Goal: Task Accomplishment & Management: Complete application form

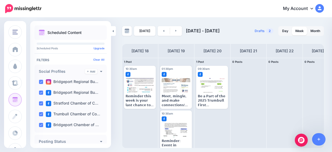
scroll to position [9, 0]
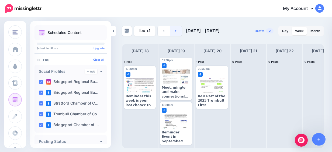
click at [179, 30] on link at bounding box center [176, 31] width 12 height 10
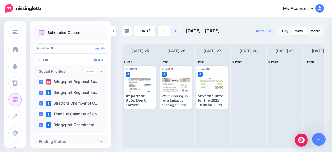
click at [179, 31] on link at bounding box center [176, 31] width 12 height 10
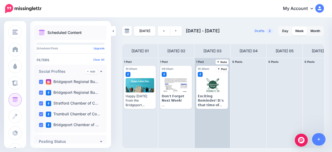
click at [217, 114] on div "10:30am [DATE] 10:30am 𝗘𝘅𝗰𝗶𝘁𝗶𝗻𝗴 𝗥𝗲𝗺𝗶𝗻𝗱𝗲𝗿! 𝗜𝘁'𝘀 𝘁𝗵𝗮𝘁 𝘁𝗶𝗺𝗲 𝗼𝗳 𝘆𝗲𝗮𝗿 𝗮𝗴𝗮𝗶𝗻! 𝗧𝗿𝘂𝗺𝗯𝘂𝗹…" at bounding box center [213, 103] width 36 height 90
click at [223, 70] on span "Post" at bounding box center [222, 69] width 9 height 3
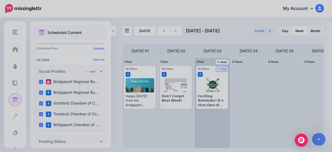
scroll to position [0, 0]
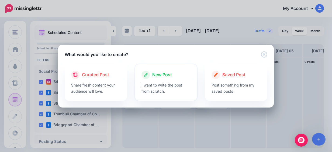
click at [161, 77] on span "New Post" at bounding box center [162, 74] width 20 height 7
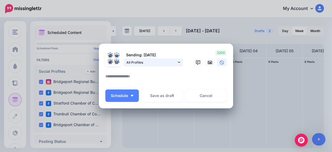
click at [162, 61] on span "All Profiles" at bounding box center [151, 63] width 50 height 6
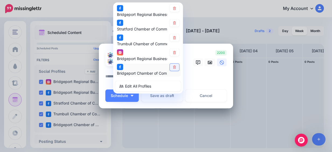
click at [177, 68] on link at bounding box center [174, 67] width 9 height 7
click at [175, 50] on link at bounding box center [174, 52] width 9 height 7
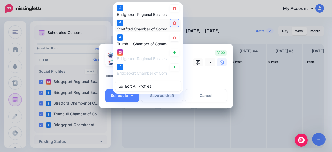
click at [173, 26] on link at bounding box center [174, 22] width 9 height 7
click at [218, 80] on textarea at bounding box center [167, 78] width 124 height 11
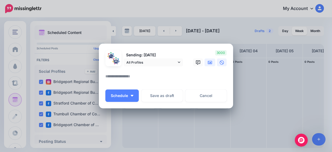
click at [210, 61] on link at bounding box center [210, 63] width 11 height 8
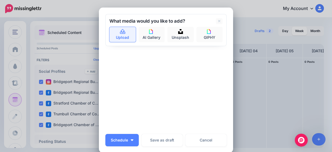
click at [127, 37] on link "Upload" at bounding box center [123, 34] width 26 height 15
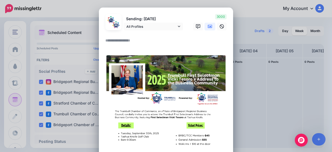
click at [119, 41] on textarea at bounding box center [167, 42] width 124 height 11
paste textarea "**********"
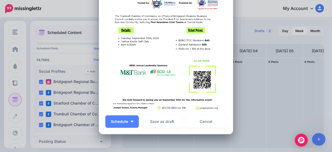
scroll to position [216, 0]
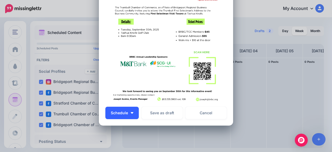
type textarea "**********"
click at [125, 112] on span "Schedule" at bounding box center [119, 113] width 17 height 4
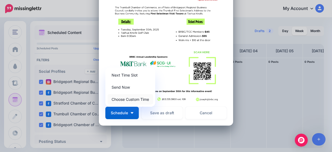
click at [142, 99] on link "Choose Custom Time" at bounding box center [131, 99] width 46 height 11
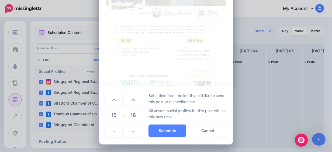
scroll to position [197, 0]
click at [116, 111] on span "15" at bounding box center [114, 115] width 15 height 15
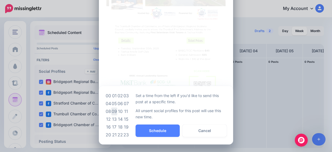
click at [111, 110] on td "09" at bounding box center [114, 112] width 6 height 8
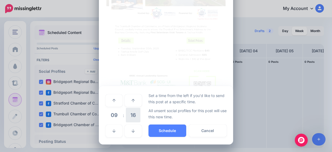
click at [131, 116] on span "16" at bounding box center [133, 115] width 15 height 15
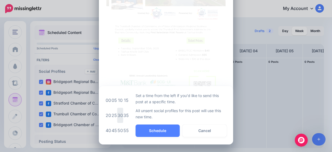
click at [117, 116] on td "30" at bounding box center [120, 115] width 6 height 15
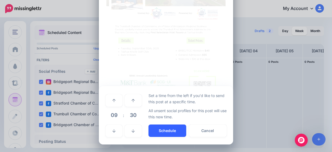
click at [165, 132] on button "Schedule" at bounding box center [168, 131] width 38 height 12
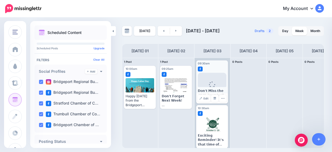
scroll to position [9, 0]
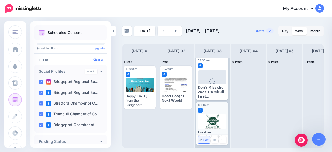
click at [204, 141] on span "Edit" at bounding box center [206, 140] width 5 height 3
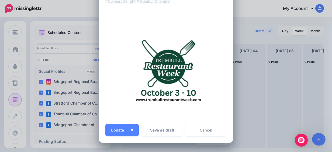
scroll to position [162, 0]
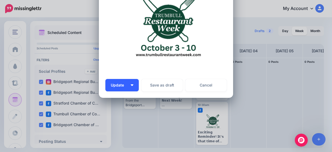
click at [131, 90] on button "Update" at bounding box center [121, 85] width 33 height 12
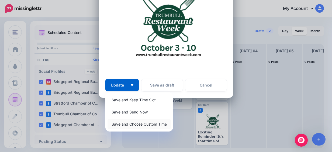
click at [155, 124] on link "Save and Choose Custom Time" at bounding box center [139, 124] width 63 height 11
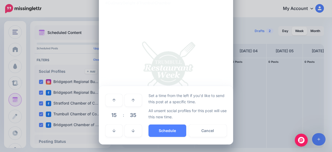
scroll to position [115, 0]
click at [111, 116] on span "15" at bounding box center [114, 115] width 15 height 15
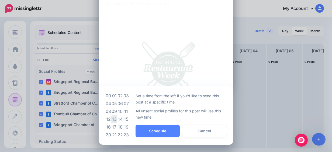
click at [113, 119] on td "13" at bounding box center [114, 119] width 6 height 8
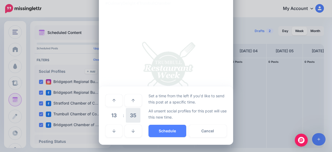
click at [131, 116] on span "35" at bounding box center [133, 115] width 15 height 15
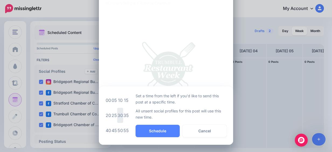
click at [119, 118] on td "30" at bounding box center [120, 115] width 6 height 15
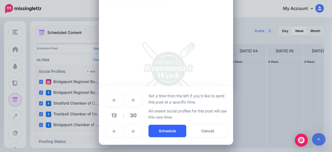
click at [162, 126] on button "Schedule" at bounding box center [168, 131] width 38 height 12
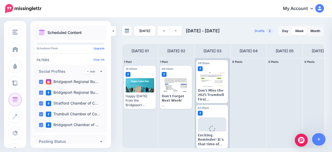
scroll to position [9, 0]
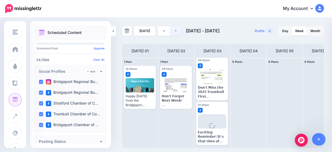
click at [176, 32] on link at bounding box center [176, 31] width 12 height 10
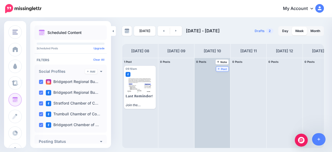
click at [225, 69] on span "Post" at bounding box center [222, 69] width 9 height 3
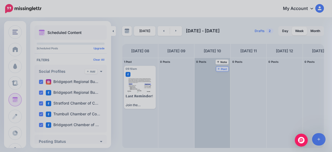
scroll to position [0, 0]
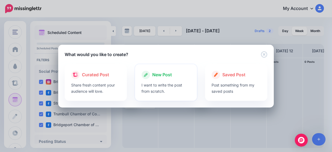
click at [185, 83] on p "I want to write the post from scratch." at bounding box center [166, 88] width 49 height 12
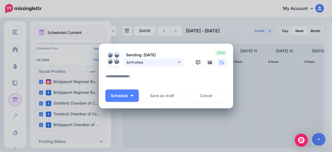
click at [166, 65] on span "All Profiles" at bounding box center [151, 63] width 50 height 6
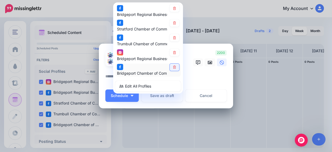
click at [172, 69] on link at bounding box center [174, 67] width 9 height 7
click at [176, 55] on link at bounding box center [174, 52] width 9 height 7
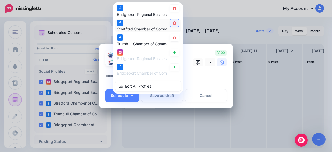
click at [175, 23] on link at bounding box center [174, 22] width 9 height 7
click at [209, 64] on icon at bounding box center [210, 62] width 4 height 3
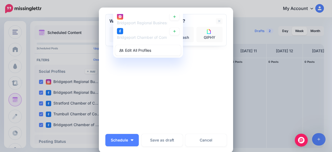
click at [174, 67] on div "Sending: [DATE] All Profiles" at bounding box center [165, 72] width 121 height 116
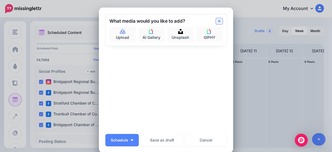
click at [218, 20] on icon at bounding box center [219, 21] width 3 height 4
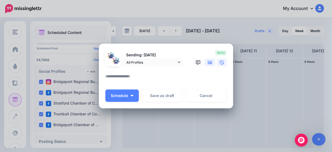
click at [212, 61] on link at bounding box center [210, 63] width 11 height 8
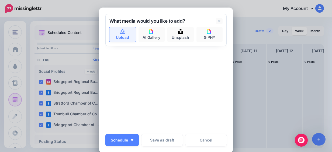
click at [120, 29] on link "Upload" at bounding box center [123, 34] width 26 height 15
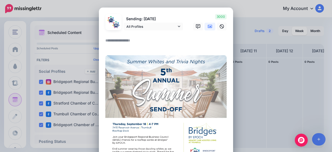
click at [118, 44] on textarea at bounding box center [167, 42] width 124 height 11
paste textarea "**********"
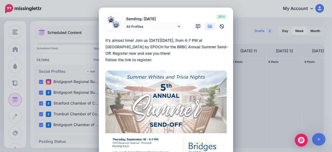
paste textarea "**********"
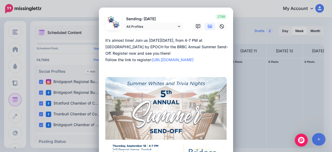
click at [172, 55] on textarea "**********" at bounding box center [167, 53] width 124 height 32
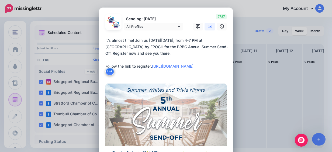
click at [118, 75] on textarea "**********" at bounding box center [167, 56] width 124 height 39
paste textarea "**********"
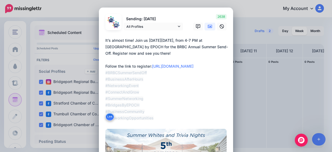
click at [105, 80] on textarea "**********" at bounding box center [167, 79] width 124 height 84
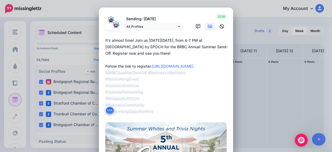
click at [105, 80] on textarea "**********" at bounding box center [167, 76] width 124 height 78
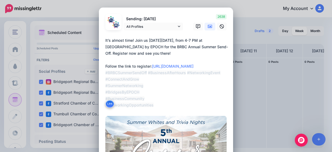
click at [105, 80] on textarea "**********" at bounding box center [167, 72] width 124 height 71
click at [117, 80] on textarea "**********" at bounding box center [167, 72] width 124 height 71
click at [117, 79] on textarea "**********" at bounding box center [167, 72] width 124 height 71
click at [121, 79] on textarea "**********" at bounding box center [167, 72] width 124 height 71
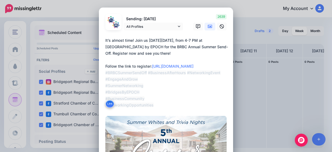
click at [105, 85] on textarea "**********" at bounding box center [167, 72] width 124 height 71
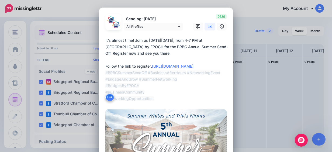
click at [105, 86] on textarea "**********" at bounding box center [167, 69] width 124 height 65
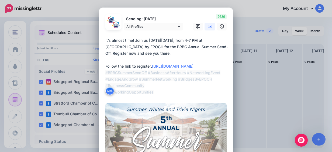
click at [149, 91] on textarea "**********" at bounding box center [167, 66] width 124 height 58
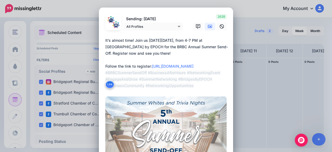
click at [195, 64] on textarea "**********" at bounding box center [167, 63] width 124 height 52
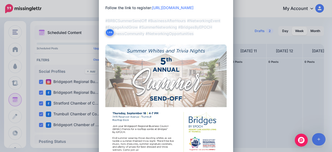
scroll to position [135, 0]
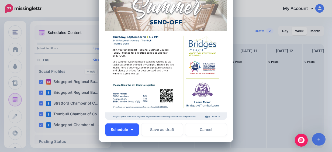
type textarea "**********"
click at [128, 132] on button "Schedule" at bounding box center [121, 130] width 33 height 12
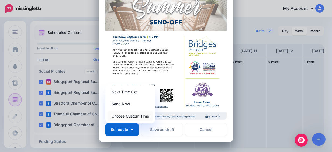
click at [133, 115] on link "Choose Custom Time" at bounding box center [131, 116] width 46 height 11
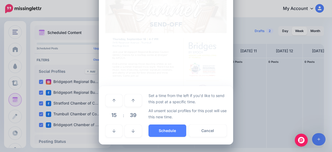
scroll to position [133, 0]
click at [113, 119] on span "15" at bounding box center [114, 115] width 15 height 15
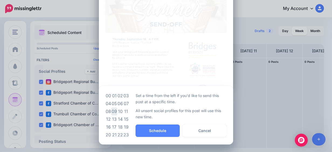
click at [115, 110] on td "09" at bounding box center [114, 112] width 6 height 8
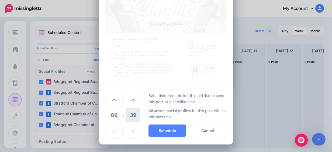
click at [128, 114] on span "39" at bounding box center [133, 115] width 15 height 15
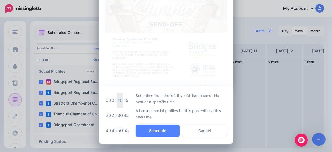
click at [119, 100] on td "10" at bounding box center [120, 100] width 6 height 15
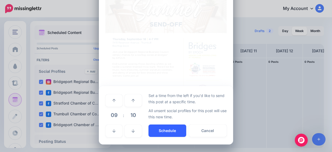
click at [161, 128] on button "Schedule" at bounding box center [168, 131] width 38 height 12
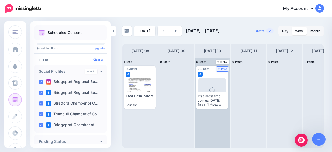
click at [224, 70] on span "Post" at bounding box center [222, 69] width 9 height 3
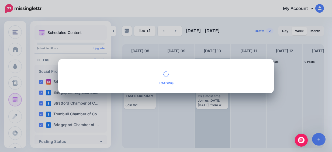
scroll to position [0, 0]
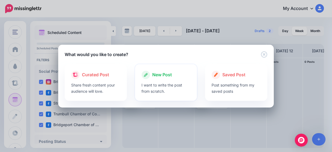
click at [149, 77] on icon at bounding box center [146, 75] width 9 height 9
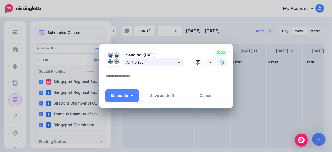
click at [159, 62] on span "All Profiles" at bounding box center [151, 63] width 50 height 6
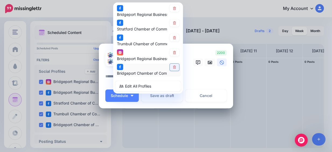
click at [173, 69] on link at bounding box center [174, 67] width 9 height 7
click at [177, 47] on div "Bridgeport Regional Business Council page Stratford Chamber of Commerce page" at bounding box center [148, 47] width 70 height 91
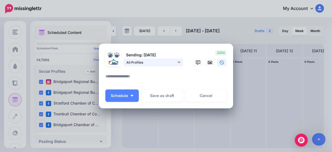
click at [172, 62] on span "All Profiles" at bounding box center [151, 63] width 50 height 6
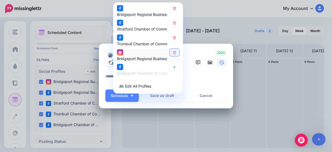
click at [175, 55] on link at bounding box center [174, 52] width 9 height 7
click at [173, 26] on link at bounding box center [174, 22] width 9 height 7
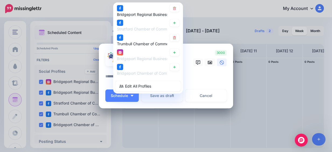
drag, startPoint x: 201, startPoint y: 71, endPoint x: 206, endPoint y: 66, distance: 6.7
click at [201, 71] on div at bounding box center [165, 69] width 121 height 7
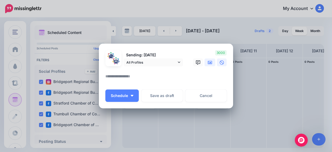
click at [208, 64] on icon at bounding box center [210, 62] width 4 height 4
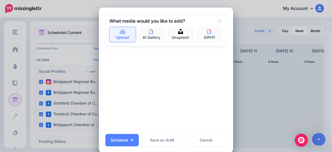
click at [118, 37] on link "Upload" at bounding box center [123, 34] width 26 height 15
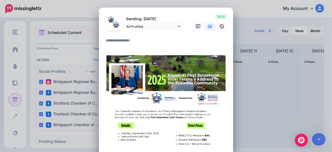
click at [125, 39] on textarea at bounding box center [167, 42] width 124 height 11
paste textarea "**********"
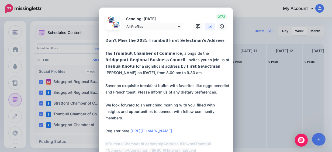
drag, startPoint x: 217, startPoint y: 94, endPoint x: 102, endPoint y: 84, distance: 114.8
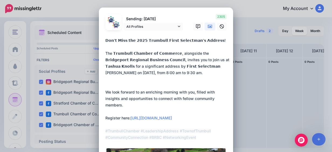
paste textarea "**********"
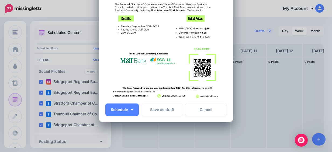
scroll to position [229, 0]
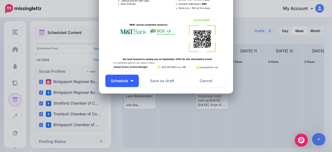
type textarea "**********"
click at [128, 81] on button "Schedule" at bounding box center [121, 81] width 33 height 12
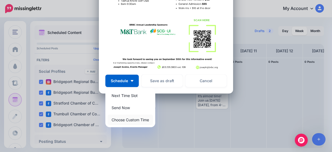
click at [129, 120] on link "Choose Custom Time" at bounding box center [131, 120] width 46 height 11
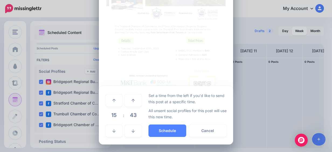
scroll to position [178, 0]
click at [113, 116] on span "15" at bounding box center [114, 115] width 15 height 15
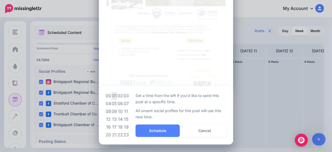
click at [112, 97] on td "01" at bounding box center [114, 96] width 6 height 8
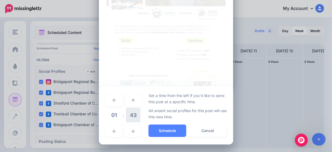
click at [130, 119] on span "43" at bounding box center [133, 115] width 15 height 15
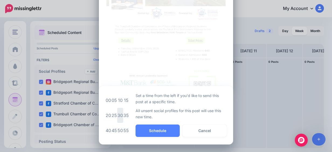
click at [117, 117] on td "30" at bounding box center [120, 115] width 6 height 15
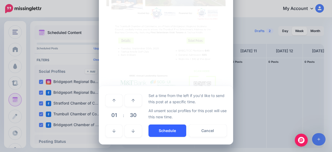
click at [177, 134] on button "Schedule" at bounding box center [168, 131] width 38 height 12
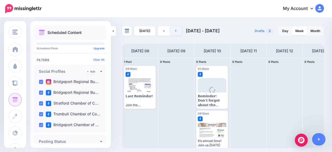
click at [179, 32] on link at bounding box center [176, 31] width 12 height 10
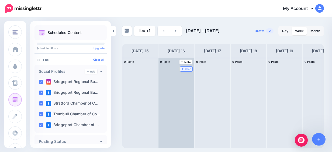
click at [187, 69] on span "Post" at bounding box center [186, 69] width 9 height 3
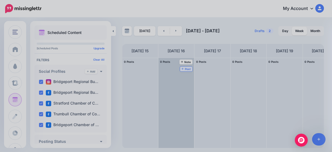
scroll to position [0, 0]
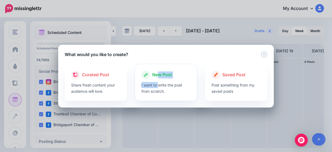
drag, startPoint x: 158, startPoint y: 73, endPoint x: 158, endPoint y: 82, distance: 8.6
click at [158, 82] on div "New Post I want to write the post from scratch." at bounding box center [166, 82] width 62 height 37
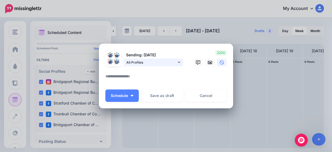
click at [156, 60] on span "All Profiles" at bounding box center [151, 63] width 50 height 6
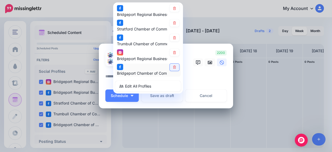
click at [173, 66] on icon at bounding box center [175, 67] width 4 height 3
click at [175, 54] on link at bounding box center [174, 52] width 9 height 7
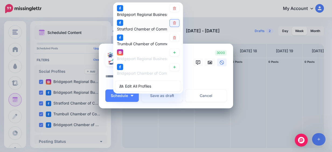
click at [173, 23] on icon at bounding box center [174, 23] width 3 height 3
click at [188, 72] on div at bounding box center [165, 69] width 121 height 7
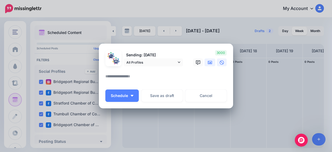
click at [209, 66] on link at bounding box center [210, 63] width 11 height 8
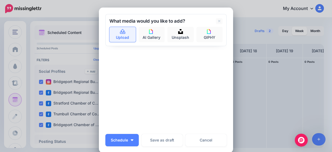
click at [116, 42] on link "Upload" at bounding box center [123, 34] width 26 height 15
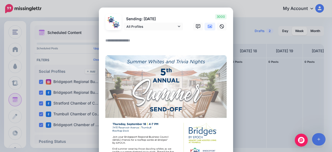
click at [140, 42] on textarea at bounding box center [167, 42] width 124 height 11
paste textarea "**********"
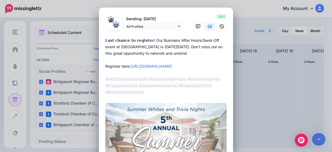
click at [105, 40] on textarea "**********" at bounding box center [167, 66] width 124 height 58
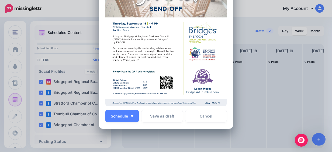
scroll to position [184, 0]
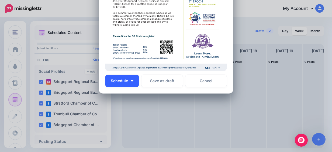
type textarea "**********"
click at [134, 83] on button "Schedule" at bounding box center [121, 81] width 33 height 12
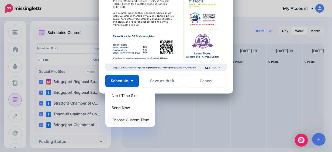
click at [124, 119] on link "Choose Custom Time" at bounding box center [131, 120] width 46 height 11
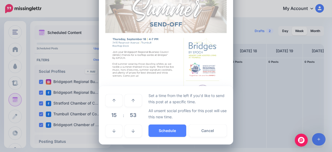
scroll to position [133, 0]
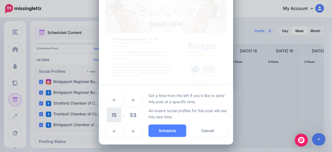
click at [118, 118] on span "15" at bounding box center [114, 115] width 15 height 15
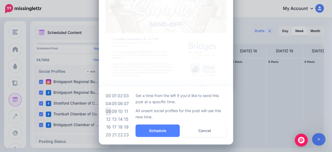
click at [107, 111] on td "08" at bounding box center [108, 112] width 6 height 8
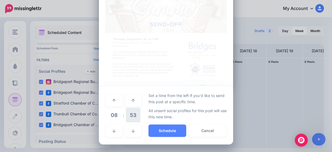
click at [126, 111] on span "53" at bounding box center [133, 115] width 15 height 15
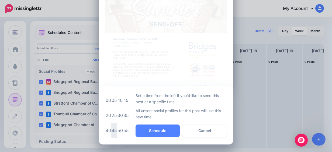
click at [111, 128] on td "45" at bounding box center [114, 130] width 6 height 15
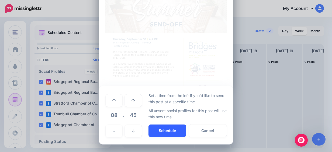
click at [156, 127] on button "Schedule" at bounding box center [168, 131] width 38 height 12
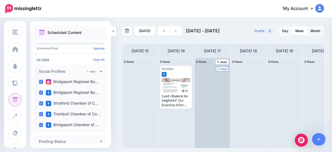
click at [223, 69] on span "Post" at bounding box center [222, 69] width 9 height 3
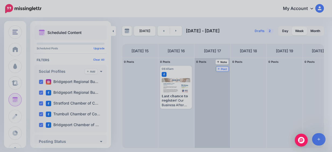
scroll to position [0, 0]
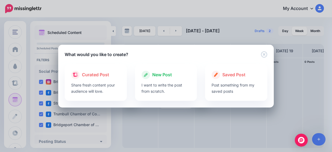
click at [168, 75] on span "New Post" at bounding box center [162, 74] width 20 height 7
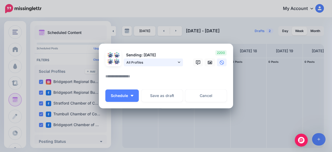
click at [165, 61] on span "All Profiles" at bounding box center [151, 63] width 50 height 6
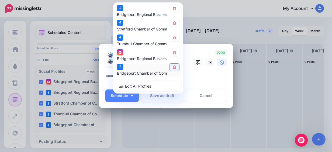
click at [173, 68] on icon at bounding box center [174, 67] width 3 height 3
click at [173, 50] on link at bounding box center [174, 52] width 9 height 7
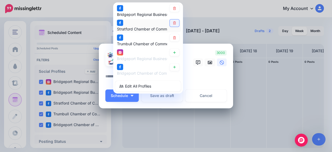
click at [174, 25] on link at bounding box center [174, 22] width 9 height 7
click at [210, 62] on icon at bounding box center [210, 62] width 4 height 3
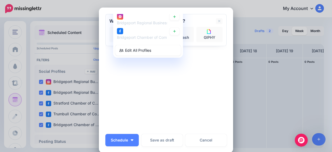
click at [193, 66] on div "Sending: [DATE] All Profiles" at bounding box center [165, 72] width 121 height 116
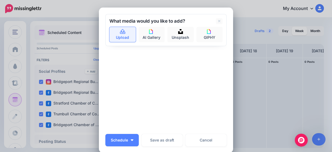
click at [111, 35] on link "Upload" at bounding box center [123, 34] width 26 height 15
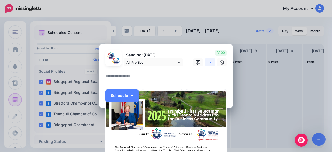
click at [136, 76] on textarea at bounding box center [167, 78] width 124 height 11
paste textarea "**********"
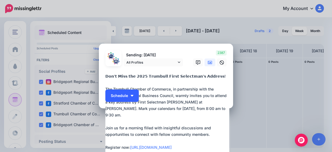
type textarea "**********"
click at [131, 95] on img "button" at bounding box center [132, 96] width 3 height 2
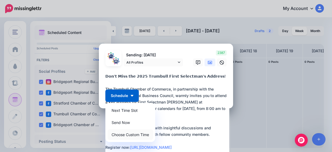
click at [133, 135] on link "Choose Custom Time" at bounding box center [131, 134] width 46 height 11
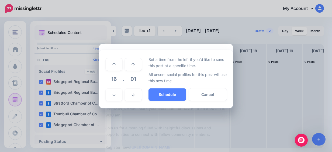
click at [115, 81] on span "16" at bounding box center [114, 79] width 15 height 15
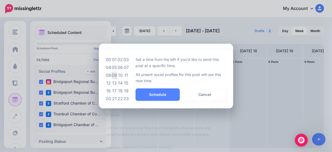
click at [114, 73] on td "09" at bounding box center [114, 75] width 6 height 8
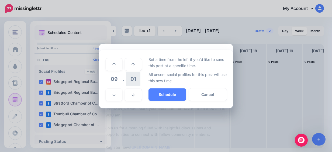
click at [133, 83] on span "01" at bounding box center [133, 79] width 15 height 15
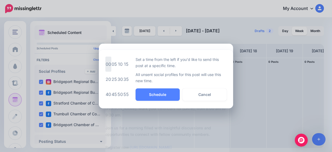
click at [107, 64] on td "00" at bounding box center [108, 64] width 6 height 15
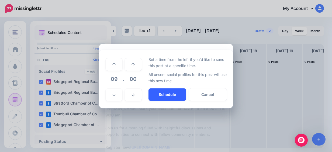
click at [156, 91] on button "Schedule" at bounding box center [168, 94] width 38 height 12
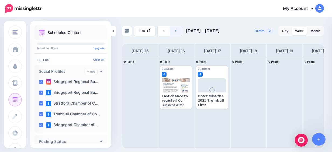
click at [175, 32] on link at bounding box center [176, 31] width 12 height 10
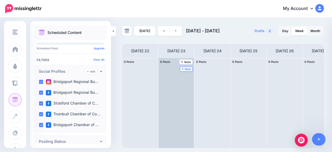
click at [185, 69] on span "Post" at bounding box center [186, 69] width 9 height 3
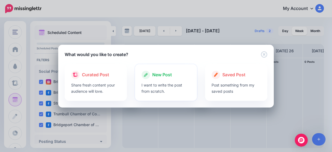
click at [167, 82] on p "I want to write the post from scratch." at bounding box center [166, 88] width 49 height 12
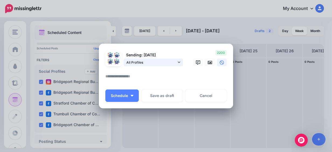
click at [158, 61] on span "All Profiles" at bounding box center [151, 63] width 50 height 6
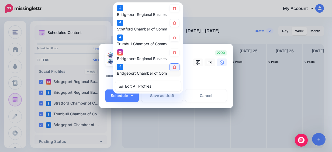
drag, startPoint x: 174, startPoint y: 69, endPoint x: 176, endPoint y: 63, distance: 6.2
click at [175, 68] on link at bounding box center [174, 67] width 9 height 7
click at [179, 53] on div "Bridgeport Regional Business Council account" at bounding box center [148, 55] width 66 height 13
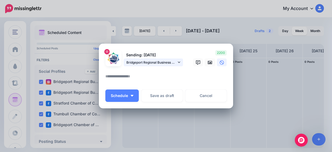
click at [169, 63] on span "Bridgeport Regional Business Council account" at bounding box center [151, 63] width 50 height 6
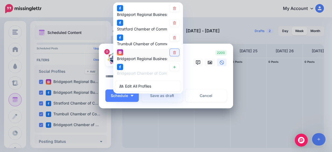
click at [171, 55] on link at bounding box center [174, 52] width 9 height 7
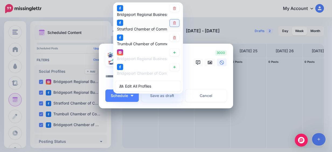
click at [171, 26] on link at bounding box center [174, 22] width 9 height 7
click at [212, 65] on link at bounding box center [210, 63] width 11 height 8
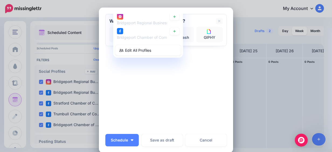
click at [184, 79] on div "Sending: [DATE] Bridgeport Regional Business Council account" at bounding box center [165, 72] width 121 height 116
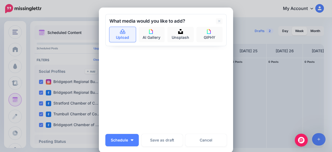
click at [128, 34] on link "Upload" at bounding box center [123, 34] width 26 height 15
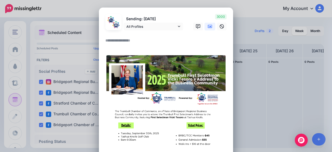
click at [123, 43] on textarea at bounding box center [167, 42] width 124 height 11
paste textarea "**********"
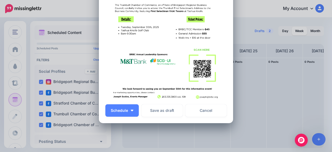
scroll to position [223, 0]
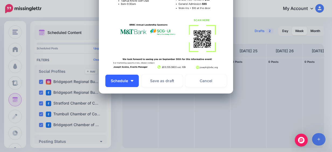
type textarea "**********"
click at [126, 82] on button "Schedule" at bounding box center [121, 81] width 33 height 12
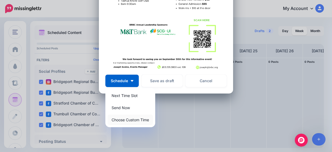
click at [138, 117] on link "Choose Custom Time" at bounding box center [131, 120] width 46 height 11
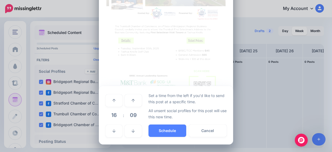
scroll to position [172, 0]
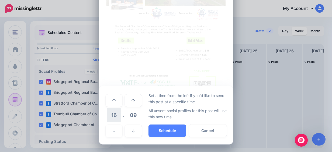
click at [117, 118] on span "16" at bounding box center [114, 115] width 15 height 15
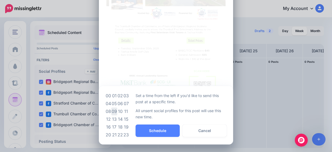
click at [114, 111] on td "09" at bounding box center [114, 112] width 6 height 8
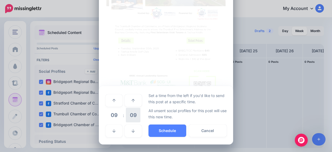
click at [130, 113] on span "09" at bounding box center [133, 115] width 15 height 15
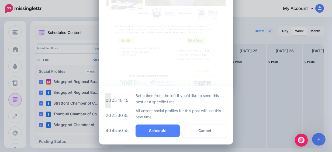
click at [108, 98] on td "00" at bounding box center [108, 100] width 6 height 15
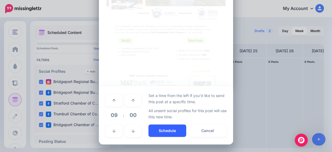
click at [171, 131] on button "Schedule" at bounding box center [168, 131] width 38 height 12
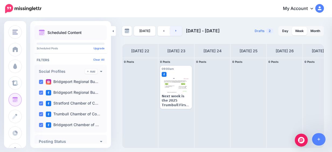
click at [176, 31] on icon at bounding box center [176, 31] width 1 height 2
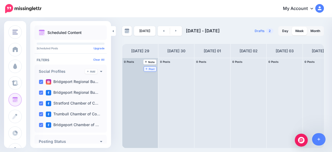
click at [154, 69] on span "Post" at bounding box center [150, 69] width 9 height 3
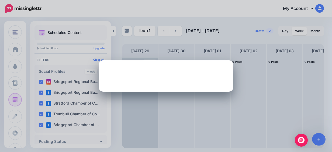
scroll to position [0, 0]
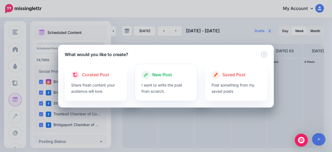
click at [151, 76] on div "New Post" at bounding box center [166, 75] width 49 height 9
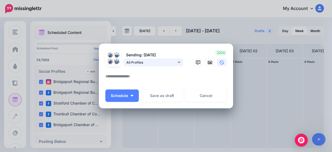
click at [150, 65] on link "All Profiles" at bounding box center [153, 63] width 59 height 8
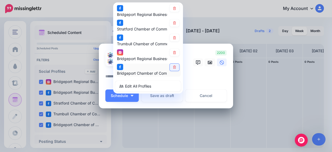
click at [175, 67] on link at bounding box center [174, 67] width 9 height 7
click at [175, 53] on link at bounding box center [174, 52] width 9 height 7
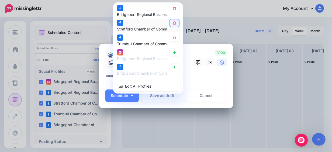
click at [176, 23] on link at bounding box center [174, 22] width 9 height 7
click at [208, 62] on icon at bounding box center [210, 62] width 4 height 4
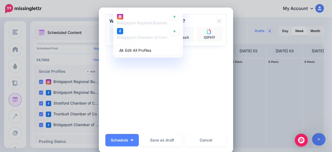
click at [121, 78] on div "Sending: [DATE] All Profiles" at bounding box center [165, 72] width 121 height 116
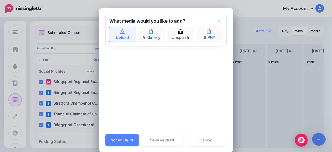
click at [123, 41] on link "Upload" at bounding box center [123, 34] width 26 height 15
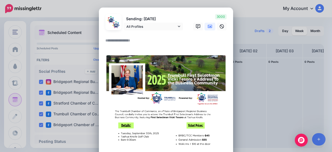
click at [116, 41] on textarea at bounding box center [167, 42] width 124 height 11
paste textarea "**********"
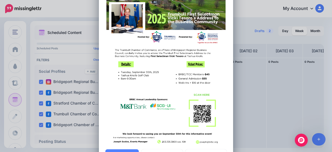
scroll to position [210, 0]
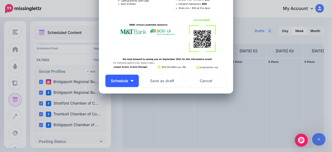
type textarea "**********"
click at [130, 78] on button "Schedule" at bounding box center [121, 81] width 33 height 12
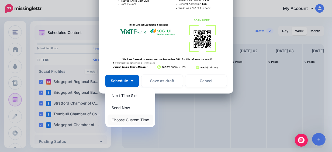
click at [140, 122] on link "Choose Custom Time" at bounding box center [131, 120] width 46 height 11
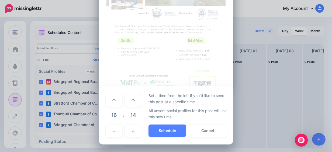
scroll to position [159, 0]
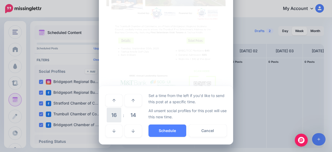
click at [111, 115] on span "16" at bounding box center [114, 115] width 15 height 15
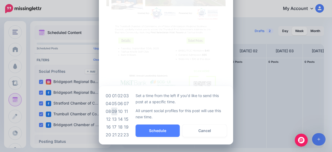
click at [111, 111] on td "09" at bounding box center [114, 112] width 6 height 8
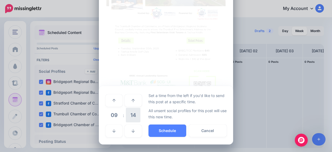
click at [131, 115] on span "14" at bounding box center [133, 115] width 15 height 15
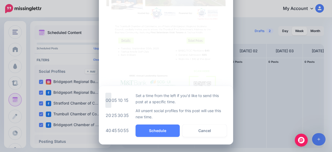
click at [107, 102] on td "00" at bounding box center [108, 100] width 6 height 15
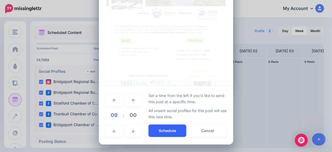
click at [154, 126] on button "Schedule" at bounding box center [168, 131] width 38 height 12
